Goal: Navigation & Orientation: Understand site structure

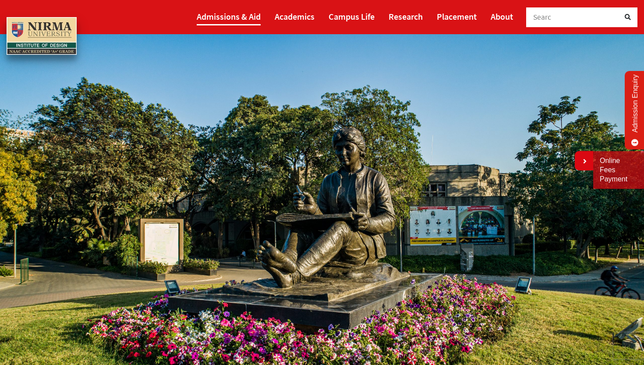
click at [247, 15] on link "Admissions & Aid" at bounding box center [229, 16] width 64 height 18
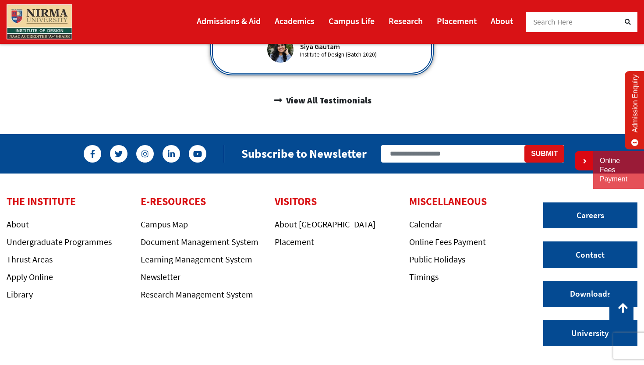
scroll to position [614, 0]
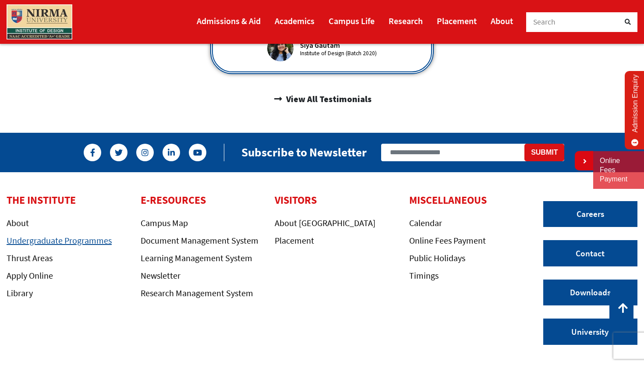
click at [85, 235] on link "Undergraduate Programmes" at bounding box center [59, 240] width 105 height 11
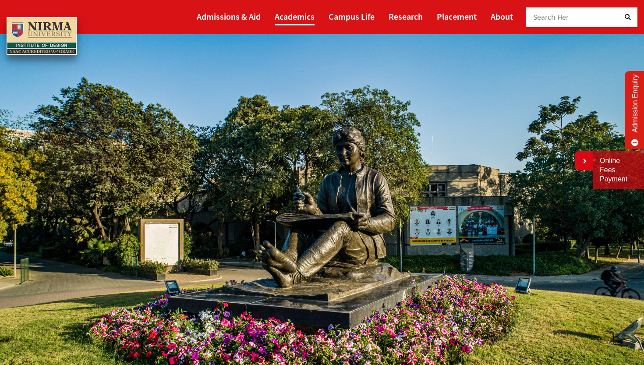
click at [302, 16] on link "Academics" at bounding box center [295, 16] width 40 height 18
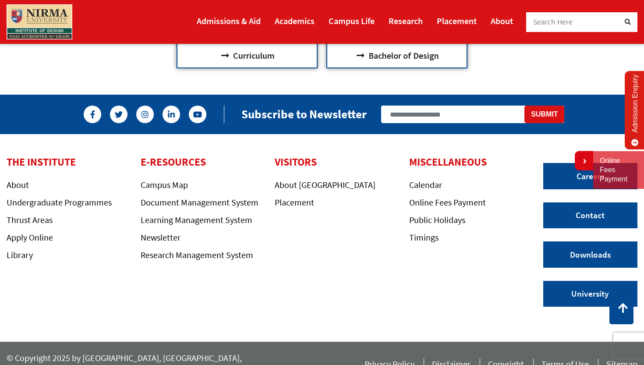
scroll to position [905, 0]
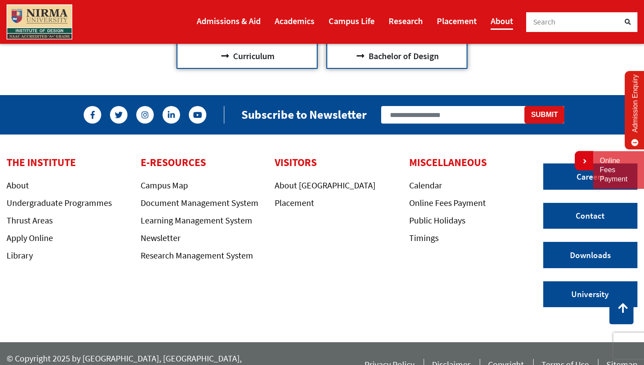
click at [507, 18] on link "About" at bounding box center [502, 21] width 22 height 18
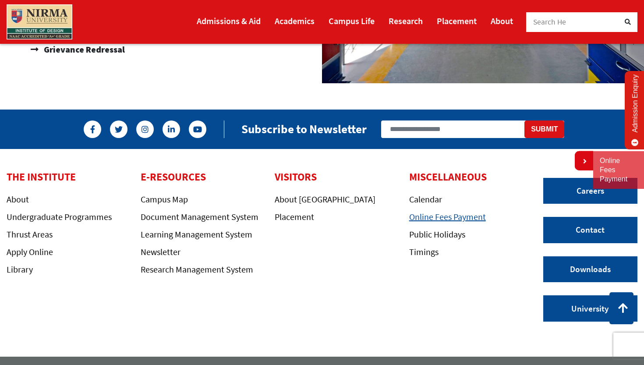
scroll to position [771, 0]
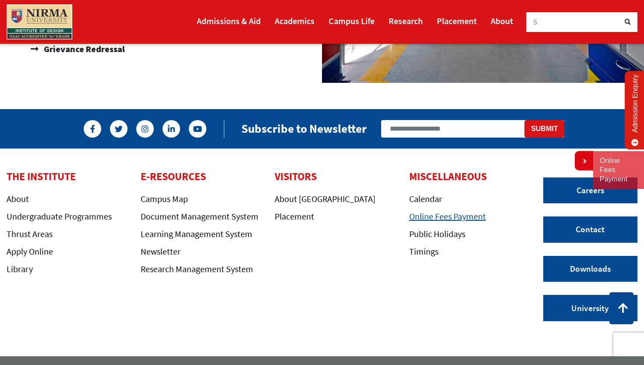
click at [447, 216] on link "Online Fees Payment" at bounding box center [447, 216] width 77 height 11
